Goal: Task Accomplishment & Management: Use online tool/utility

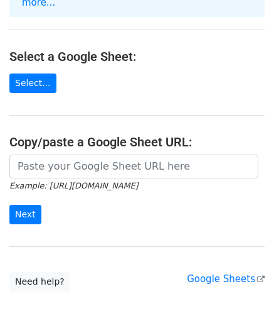
scroll to position [126, 0]
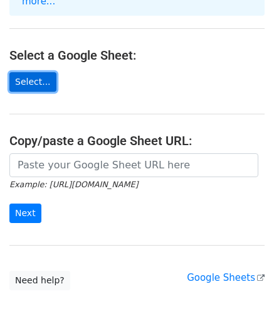
click at [33, 72] on link "Select..." at bounding box center [32, 81] width 47 height 19
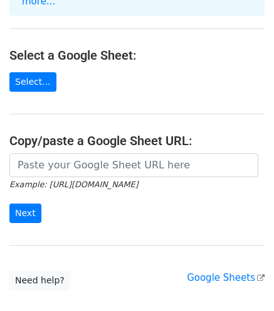
scroll to position [190, 0]
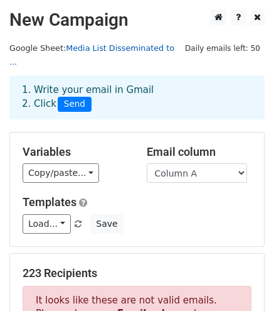
click at [108, 46] on link "Media List Disseminated to ..." at bounding box center [91, 55] width 165 height 24
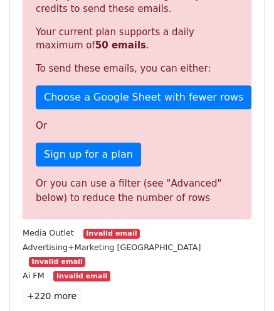
scroll to position [377, 0]
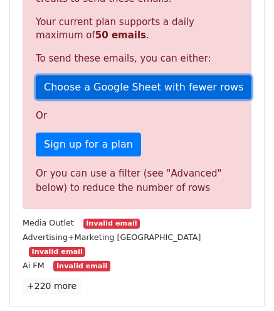
click at [161, 75] on link "Choose a Google Sheet with fewer rows" at bounding box center [144, 87] width 216 height 24
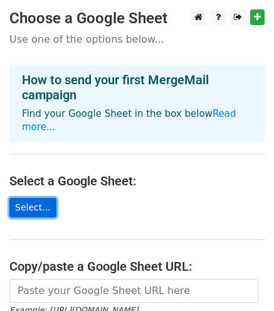
click at [34, 198] on link "Select..." at bounding box center [32, 207] width 47 height 19
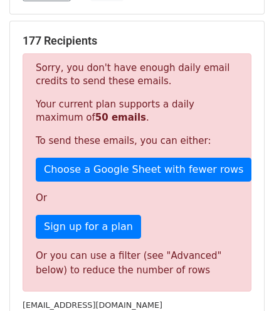
scroll to position [251, 0]
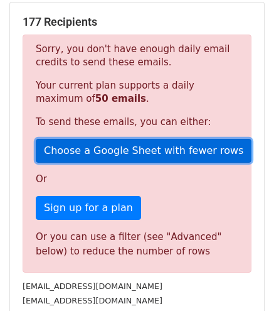
click at [143, 139] on link "Choose a Google Sheet with fewer rows" at bounding box center [144, 151] width 216 height 24
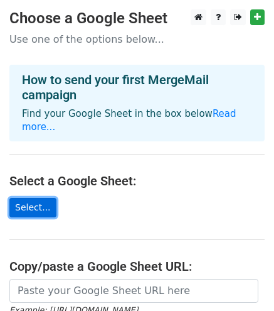
click at [35, 198] on link "Select..." at bounding box center [32, 207] width 47 height 19
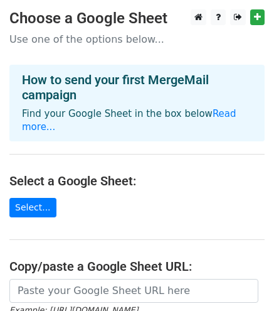
scroll to position [64, 0]
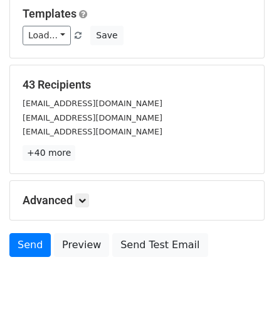
scroll to position [224, 0]
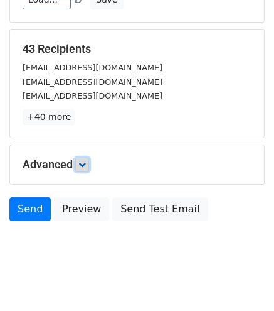
click at [84, 161] on icon at bounding box center [83, 165] width 8 height 8
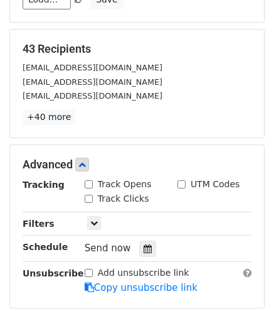
click at [89, 180] on input "Track Opens" at bounding box center [89, 184] width 8 height 8
checkbox input "true"
click at [88, 195] on input "Track Clicks" at bounding box center [89, 199] width 8 height 8
checkbox input "true"
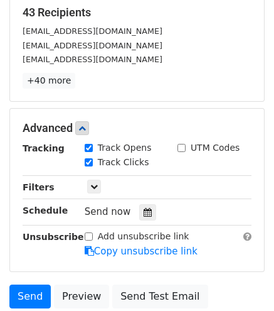
scroll to position [287, 0]
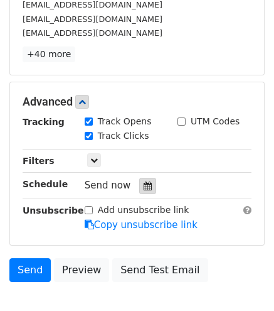
click at [143, 178] on div at bounding box center [147, 186] width 17 height 16
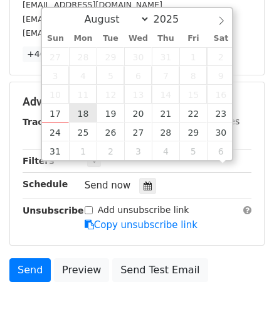
scroll to position [0, 0]
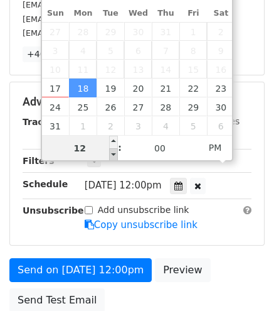
type input "2025-08-18 11:00"
type input "11"
click at [112, 153] on span at bounding box center [113, 154] width 9 height 13
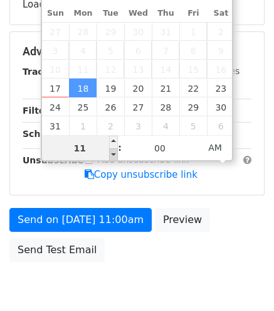
type input "2025-08-18 10:00"
type input "10"
click at [112, 153] on span at bounding box center [113, 154] width 9 height 13
type input "2025-08-18 09:00"
type input "09"
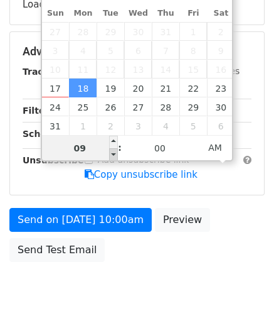
click at [112, 153] on span at bounding box center [113, 154] width 9 height 13
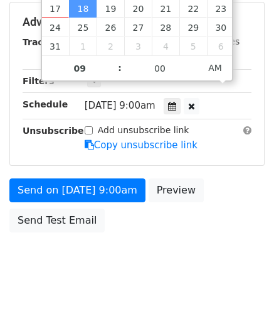
scroll to position [376, 0]
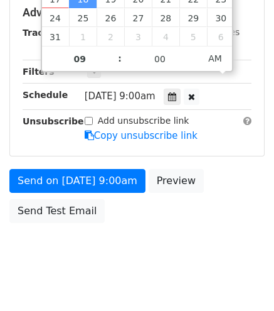
click at [220, 172] on div "Send on Aug 18 at 9:00am Preview Send Test Email" at bounding box center [137, 199] width 274 height 60
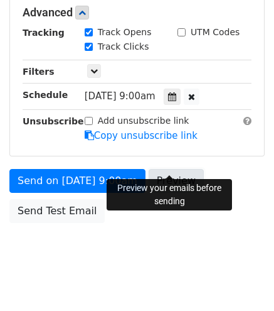
click at [180, 169] on link "Preview" at bounding box center [176, 181] width 55 height 24
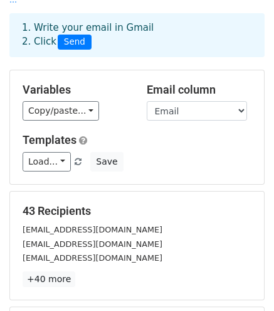
scroll to position [0, 0]
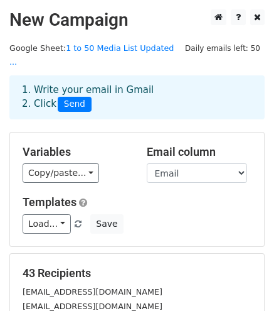
click at [215, 90] on div "1. Write your email in Gmail 2. Click Send" at bounding box center [137, 97] width 249 height 29
click at [216, 48] on span "Daily emails left: 50" at bounding box center [223, 48] width 84 height 14
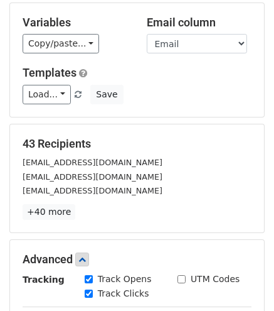
scroll to position [188, 0]
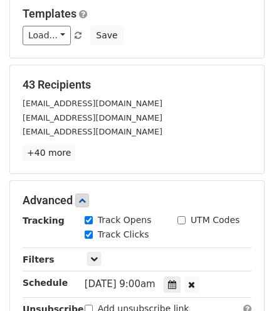
click at [63, 78] on h5 "43 Recipients" at bounding box center [137, 85] width 229 height 14
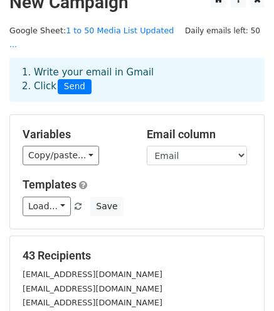
scroll to position [0, 0]
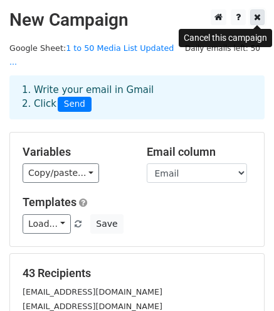
click at [257, 19] on icon at bounding box center [257, 17] width 7 height 9
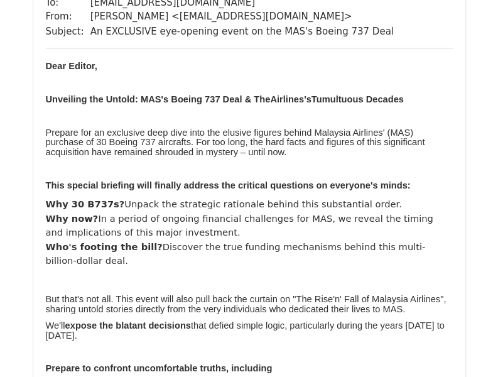
scroll to position [5213, 0]
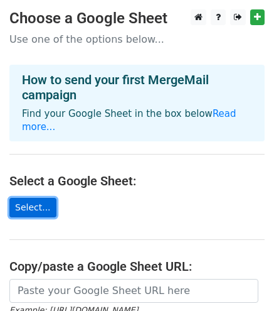
click at [30, 198] on link "Select..." at bounding box center [32, 207] width 47 height 19
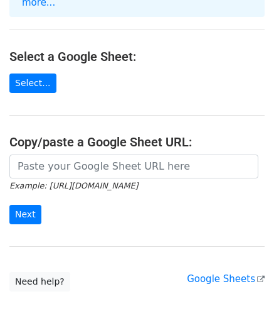
scroll to position [126, 0]
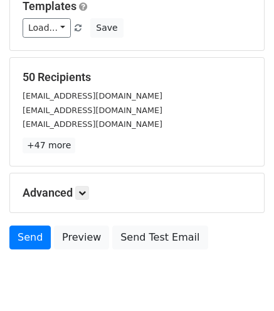
scroll to position [224, 0]
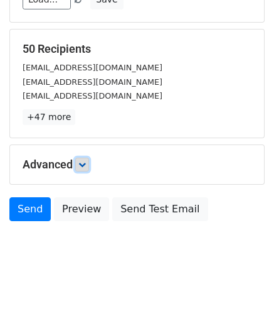
click at [82, 161] on icon at bounding box center [83, 165] width 8 height 8
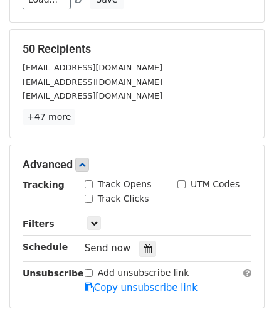
click at [87, 180] on input "Track Opens" at bounding box center [89, 184] width 8 height 8
checkbox input "true"
click at [89, 195] on input "Track Clicks" at bounding box center [89, 199] width 8 height 8
checkbox input "true"
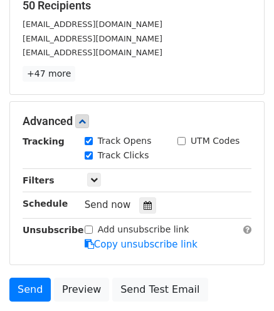
scroll to position [287, 0]
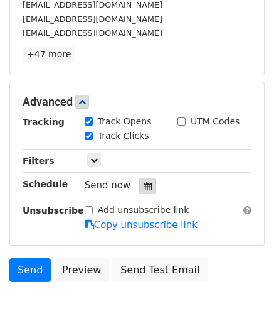
click at [144, 182] on icon at bounding box center [148, 186] width 8 height 9
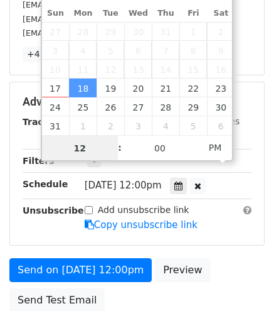
scroll to position [0, 0]
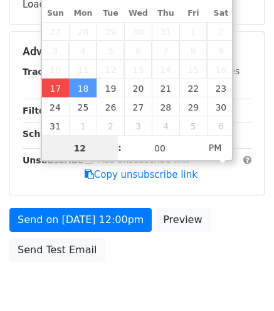
type input "2025-08-17 21:49"
type input "09"
type input "49"
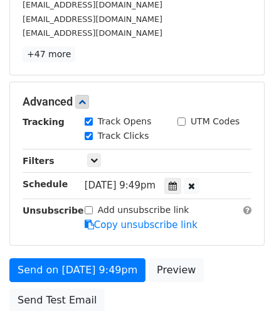
click at [214, 227] on div "Advanced Tracking Track Opens UTM Codes Track Clicks Filters Only include sprea…" at bounding box center [137, 164] width 256 height 164
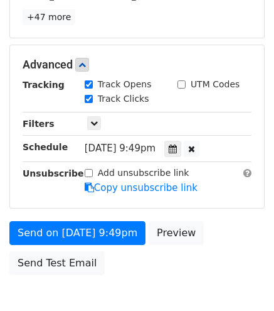
scroll to position [350, 0]
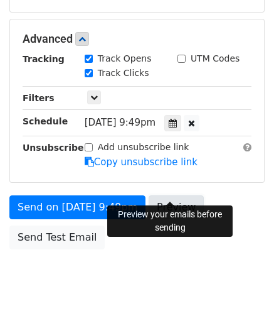
click at [167, 195] on link "Preview" at bounding box center [176, 207] width 55 height 24
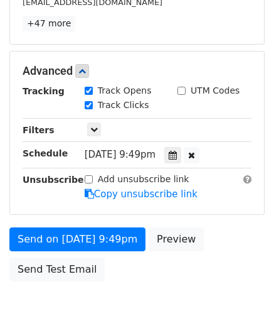
scroll to position [376, 0]
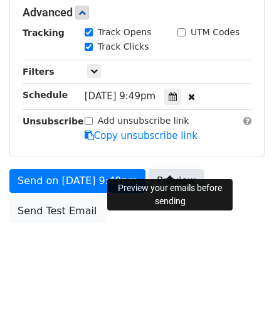
click at [170, 169] on link "Preview" at bounding box center [176, 181] width 55 height 24
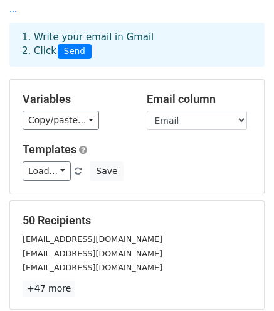
scroll to position [0, 0]
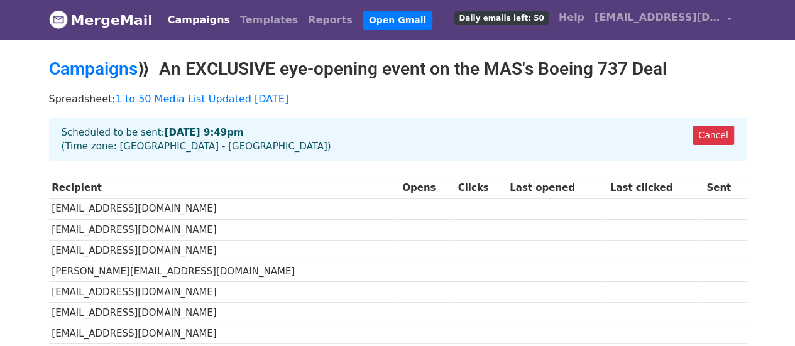
click at [328, 100] on p "Spreadsheet: 1 to 50 Media List Updated [DATE]" at bounding box center [397, 98] width 697 height 13
click at [727, 16] on link "[EMAIL_ADDRESS][DOMAIN_NAME]" at bounding box center [662, 20] width 147 height 30
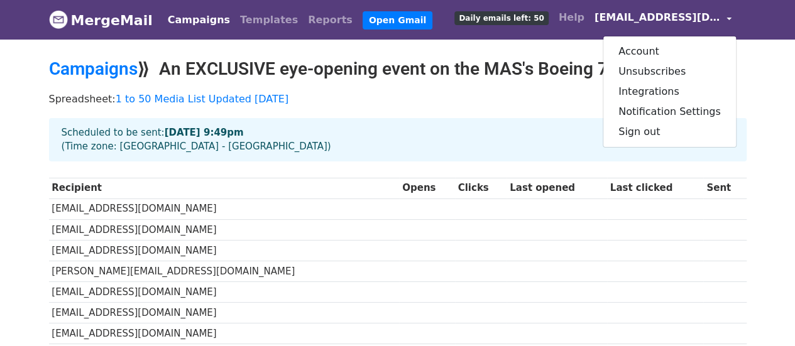
click at [727, 16] on link "[EMAIL_ADDRESS][DOMAIN_NAME]" at bounding box center [662, 20] width 147 height 30
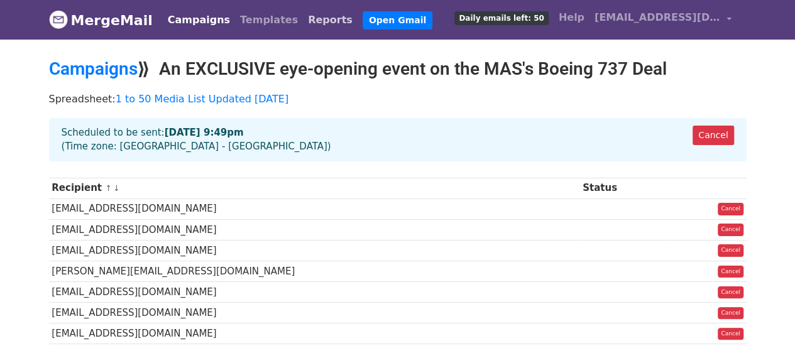
click at [303, 17] on link "Reports" at bounding box center [330, 20] width 55 height 25
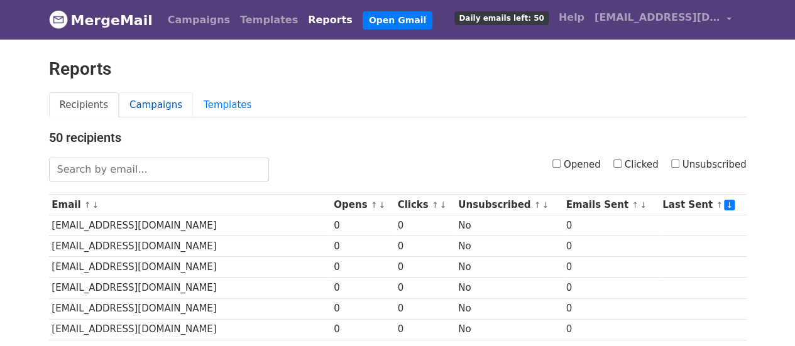
drag, startPoint x: 149, startPoint y: 104, endPoint x: 167, endPoint y: 96, distance: 19.1
click at [150, 104] on link "Campaigns" at bounding box center [156, 105] width 74 height 26
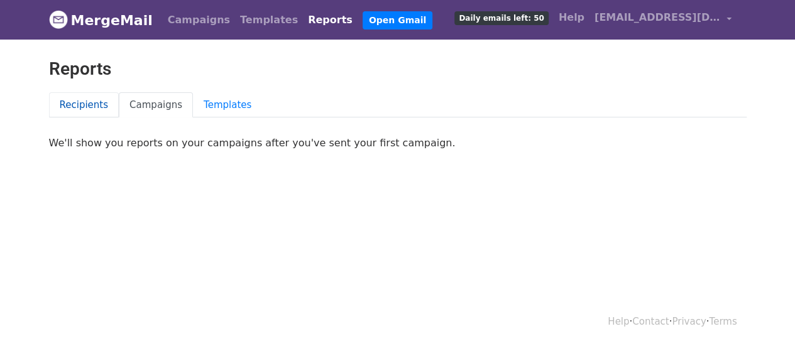
click at [75, 101] on link "Recipients" at bounding box center [84, 105] width 70 height 26
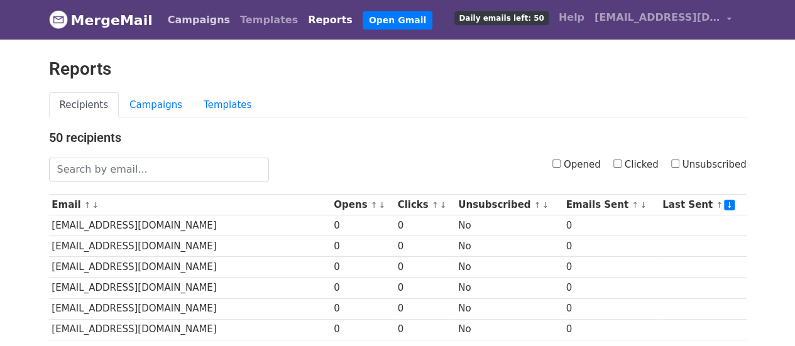
click at [175, 21] on link "Campaigns" at bounding box center [199, 20] width 72 height 25
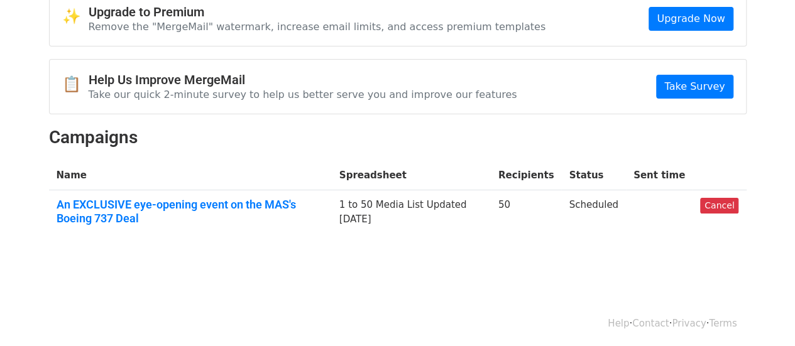
scroll to position [68, 0]
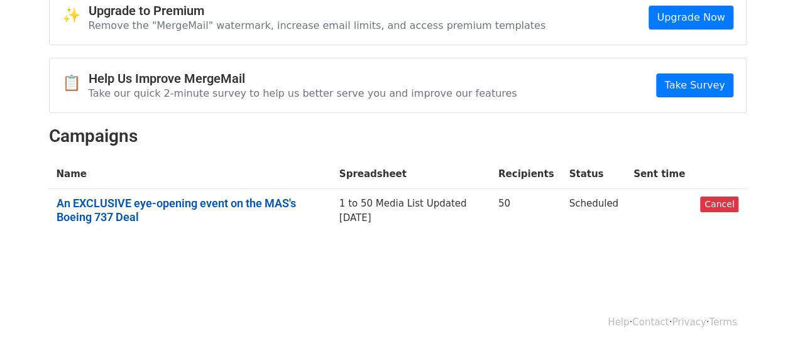
click at [289, 203] on link "An EXCLUSIVE eye-opening event on the MAS's Boeing 737 Deal" at bounding box center [191, 210] width 268 height 27
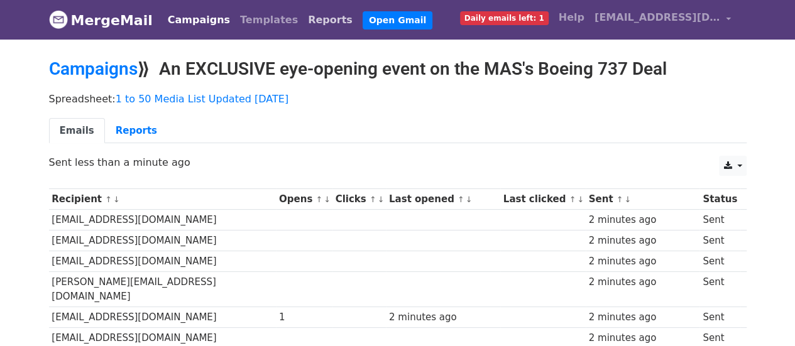
click at [303, 21] on link "Reports" at bounding box center [330, 20] width 55 height 25
drag, startPoint x: 126, startPoint y: 129, endPoint x: 146, endPoint y: 124, distance: 20.9
click at [126, 129] on link "Reports" at bounding box center [136, 131] width 63 height 26
